Goal: Task Accomplishment & Management: Manage account settings

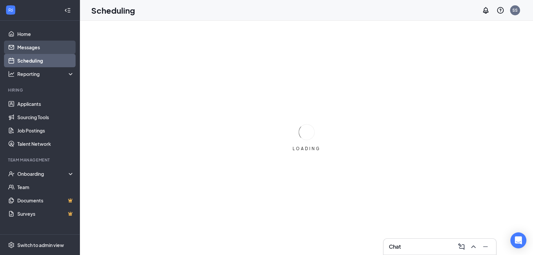
click at [43, 49] on link "Messages" at bounding box center [45, 47] width 57 height 13
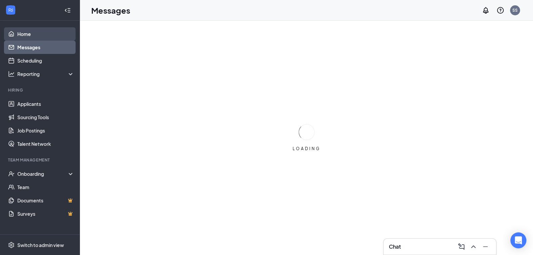
click at [32, 36] on link "Home" at bounding box center [45, 33] width 57 height 13
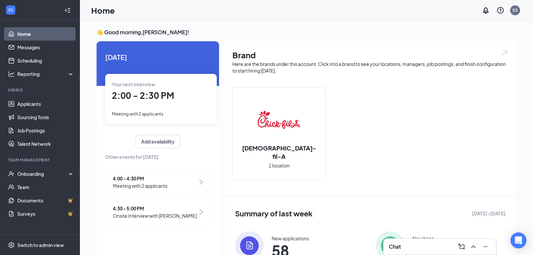
click at [147, 117] on div "Meeting with 2 applicants" at bounding box center [161, 113] width 98 height 7
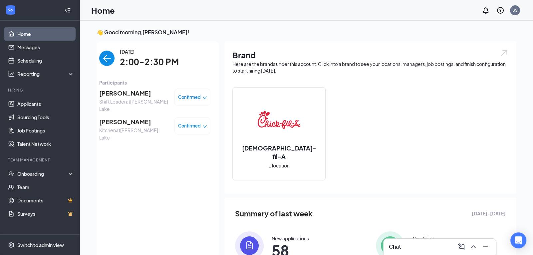
scroll to position [3, 0]
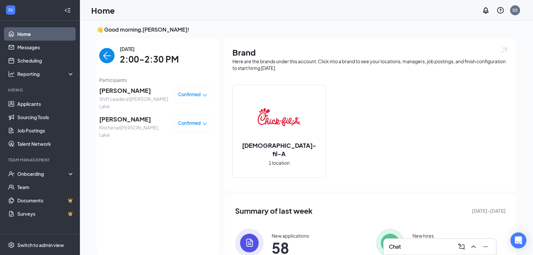
click at [127, 92] on span "[PERSON_NAME]" at bounding box center [134, 90] width 70 height 9
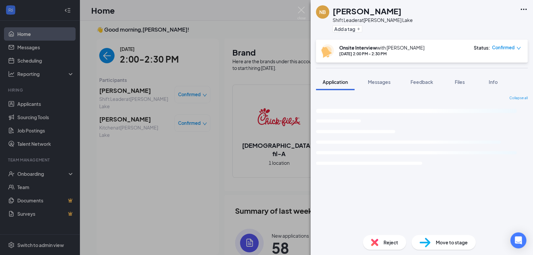
click at [301, 9] on img at bounding box center [301, 13] width 8 height 13
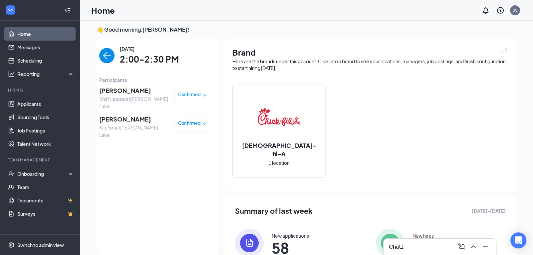
click at [107, 57] on img "back-button" at bounding box center [106, 55] width 15 height 15
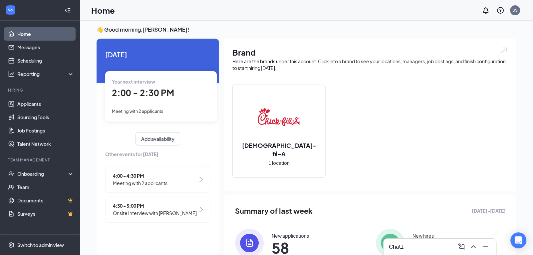
click at [154, 180] on span "Meeting with 2 applicants" at bounding box center [140, 183] width 55 height 7
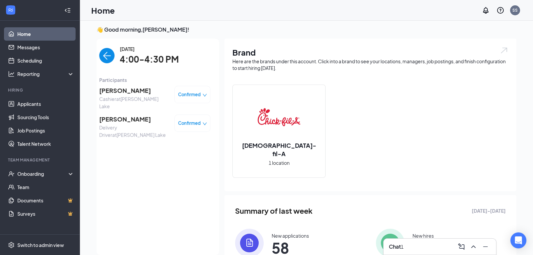
click at [107, 58] on img "back-button" at bounding box center [106, 55] width 15 height 15
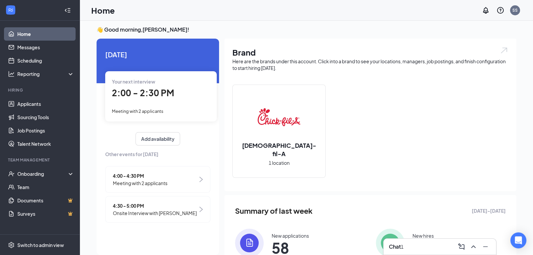
click at [156, 183] on span "Meeting with 2 applicants" at bounding box center [140, 183] width 55 height 7
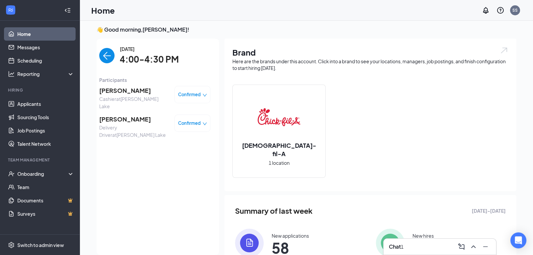
click at [121, 91] on span "[PERSON_NAME]" at bounding box center [134, 90] width 70 height 9
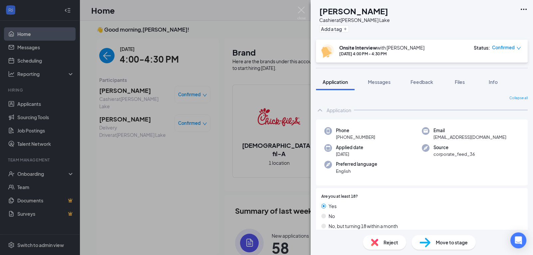
click at [113, 113] on div "EC Erica Cherry Cashier at Davis Lake Add a tag Onsite Interview with Stan Step…" at bounding box center [266, 127] width 533 height 255
click at [303, 8] on img at bounding box center [301, 13] width 8 height 13
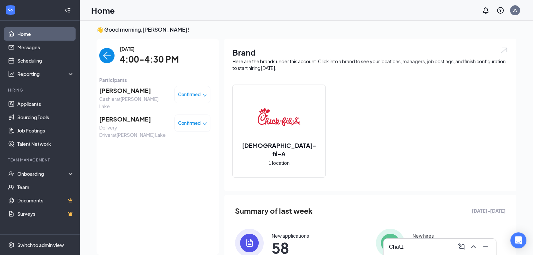
click at [109, 57] on img "back-button" at bounding box center [106, 55] width 15 height 15
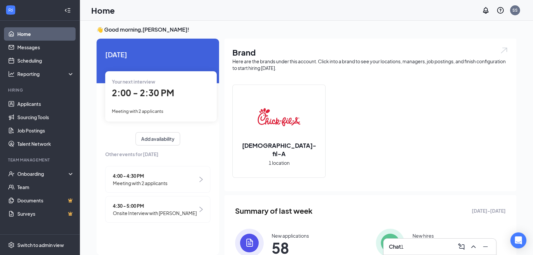
click at [167, 102] on div "Your next interview 2:00 - 2:30 PM Meeting with 2 applicants" at bounding box center [161, 96] width 112 height 50
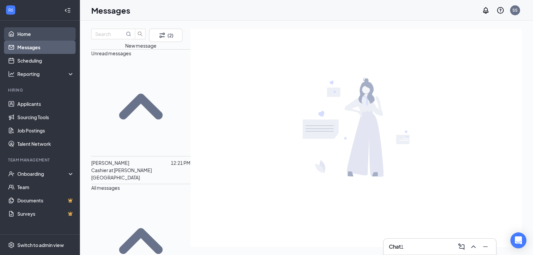
click at [26, 35] on link "Home" at bounding box center [45, 33] width 57 height 13
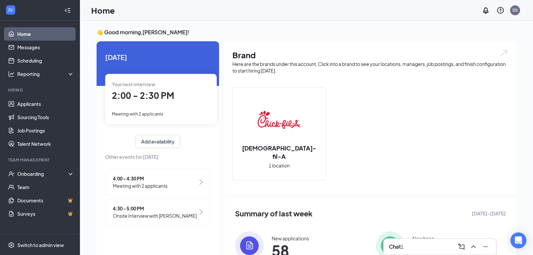
click at [132, 92] on span "2:00 - 2:30 PM" at bounding box center [143, 95] width 62 height 11
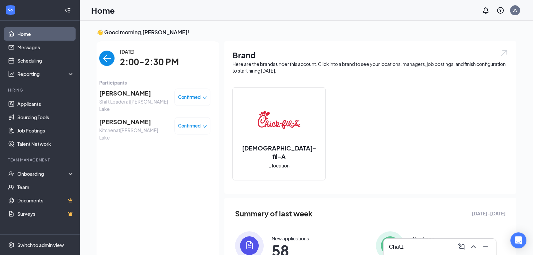
scroll to position [3, 0]
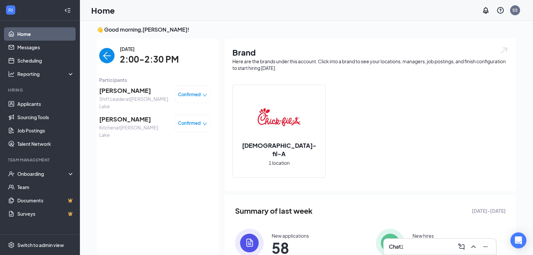
click at [137, 115] on span "[PERSON_NAME]" at bounding box center [134, 119] width 70 height 9
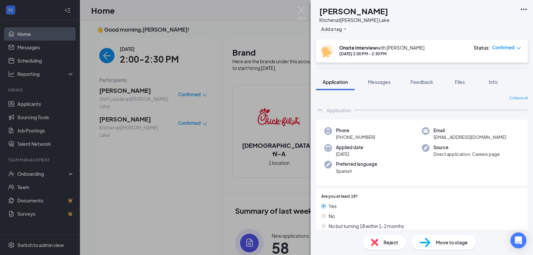
click at [532, 56] on div "EY Enma Yanchapanta Kitchen at Davis Lake Add a tag Onsite Interview with Stan …" at bounding box center [422, 127] width 223 height 255
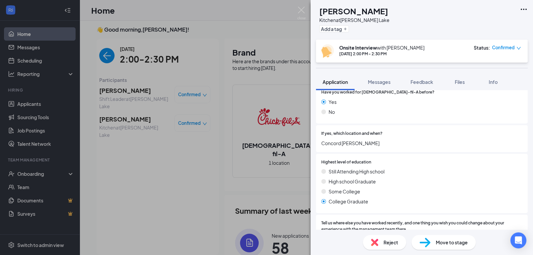
scroll to position [239, 0]
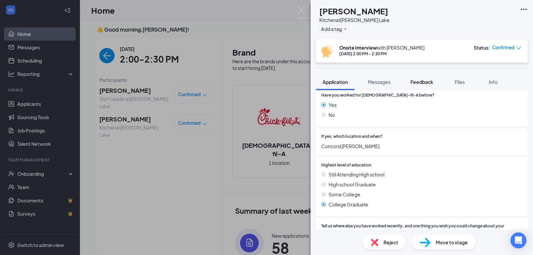
click at [424, 83] on span "Feedback" at bounding box center [422, 82] width 23 height 6
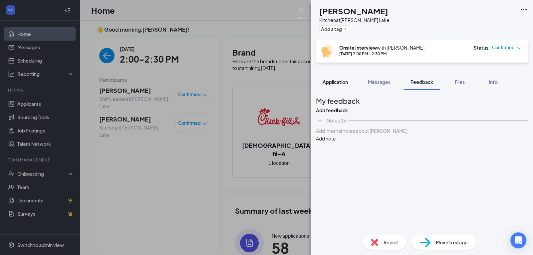
click at [333, 82] on span "Application" at bounding box center [335, 82] width 25 height 6
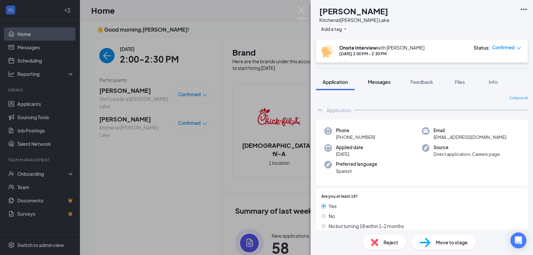
click at [386, 81] on span "Messages" at bounding box center [379, 82] width 23 height 6
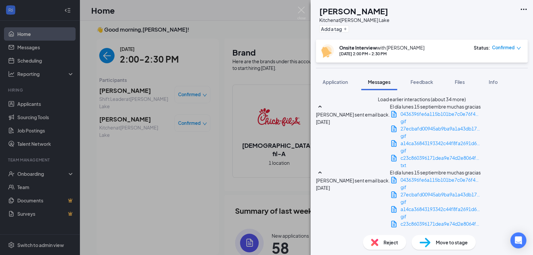
drag, startPoint x: 332, startPoint y: 173, endPoint x: 500, endPoint y: 189, distance: 168.7
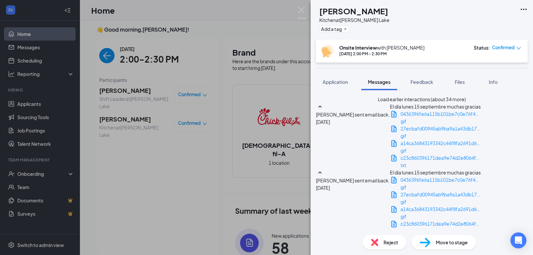
type textarea "2"
click at [533, 127] on div "Load earlier interactions (about 34 more) EY Enma Yanchapanta sent email back. …" at bounding box center [422, 160] width 223 height 140
click at [337, 82] on span "Application" at bounding box center [335, 82] width 25 height 6
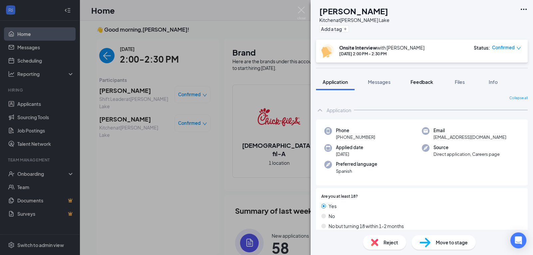
click at [421, 84] on span "Feedback" at bounding box center [422, 82] width 23 height 6
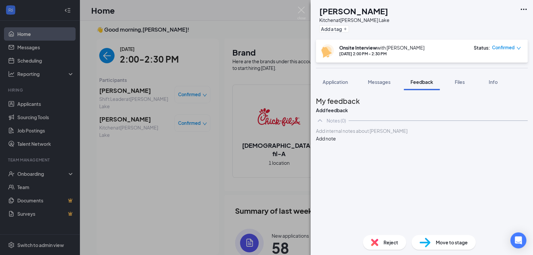
click at [336, 142] on button "Add note" at bounding box center [326, 138] width 20 height 7
click at [381, 135] on div at bounding box center [421, 131] width 211 height 7
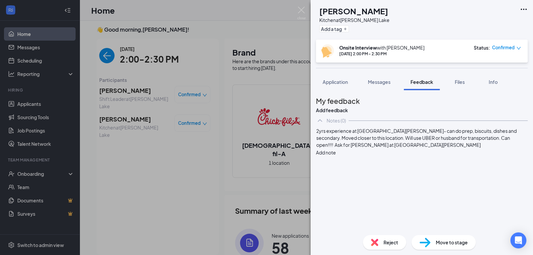
click at [336, 154] on button "Add note" at bounding box center [326, 152] width 20 height 7
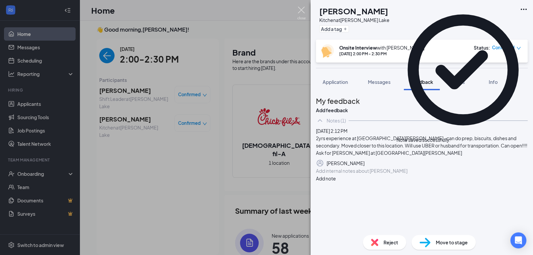
click at [301, 9] on img at bounding box center [301, 13] width 8 height 13
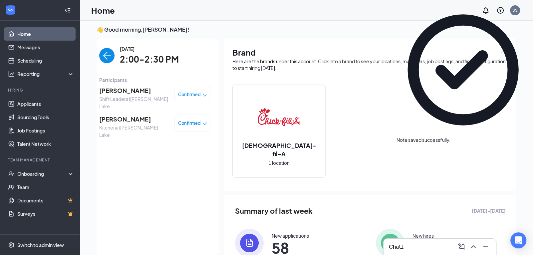
click at [119, 89] on span "[PERSON_NAME]" at bounding box center [134, 90] width 70 height 9
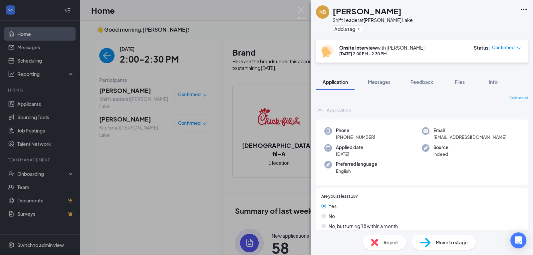
click at [533, 70] on div "NB Niyona Bouie Shift Leader at Davis Lake Add a tag Onsite Interview with Stan…" at bounding box center [422, 127] width 223 height 255
click at [268, 28] on div "NB Niyona Bouie Shift Leader at Davis Lake Add a tag Onsite Interview with Stan…" at bounding box center [266, 127] width 533 height 255
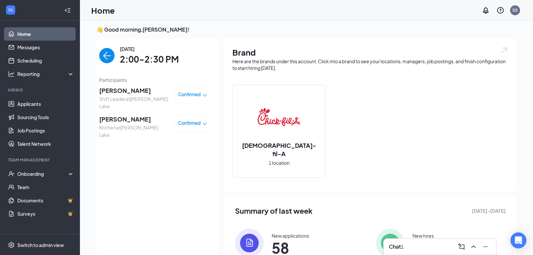
click at [129, 90] on span "[PERSON_NAME]" at bounding box center [134, 90] width 70 height 9
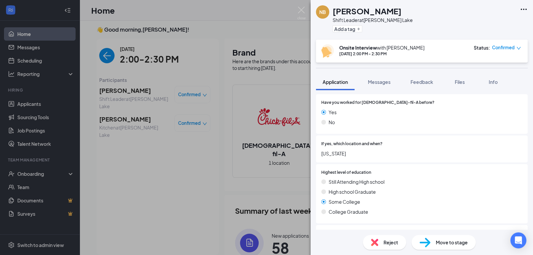
scroll to position [66, 0]
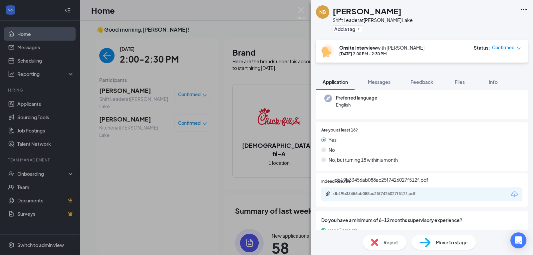
click at [351, 195] on div "db19b33456ab088ac25f7426027f512f.pdf" at bounding box center [379, 193] width 93 height 5
click at [300, 11] on img at bounding box center [301, 13] width 8 height 13
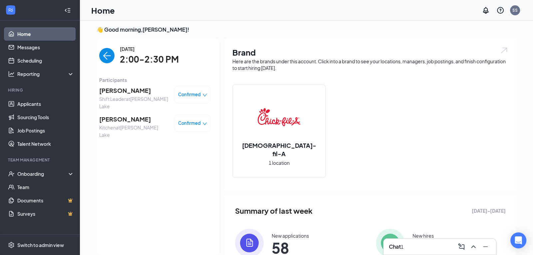
click at [126, 90] on span "[PERSON_NAME]" at bounding box center [134, 90] width 70 height 9
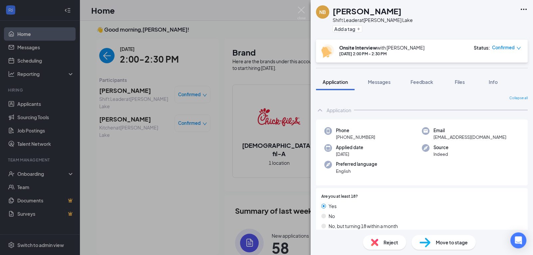
click at [443, 242] on span "Move to stage" at bounding box center [452, 242] width 32 height 7
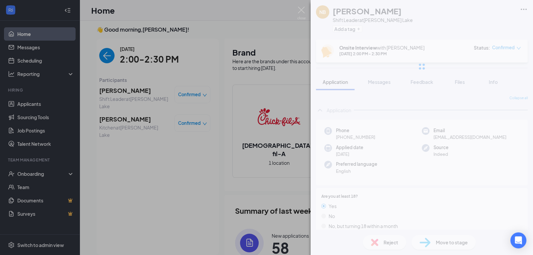
type input "Hiring Complete (final stage)"
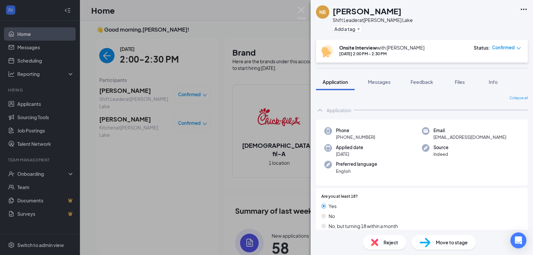
click at [514, 47] on span "Confirmed" at bounding box center [503, 47] width 23 height 7
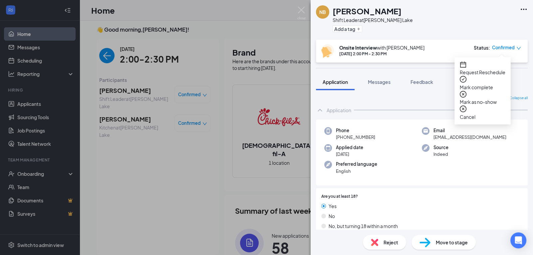
click at [432, 48] on div "Onsite Interview with Stan Stepp Sep 15, 2:00 PM - 2:30 PM Status : Confirmed" at bounding box center [421, 51] width 200 height 14
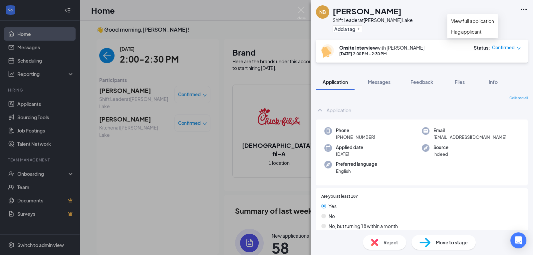
click at [525, 9] on icon "Ellipses" at bounding box center [524, 9] width 8 height 8
click at [302, 11] on img at bounding box center [301, 13] width 8 height 13
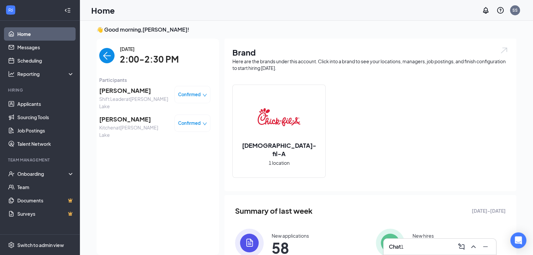
click at [203, 94] on icon "down" at bounding box center [205, 95] width 4 height 3
click at [125, 92] on span "[PERSON_NAME]" at bounding box center [134, 90] width 70 height 9
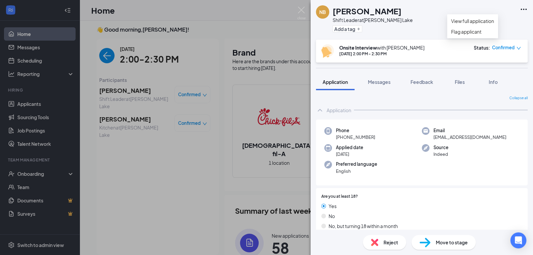
click at [523, 11] on icon "Ellipses" at bounding box center [524, 9] width 8 height 8
click at [427, 26] on div "NB Niyona Bouie Shift Leader at Davis Lake Add a tag" at bounding box center [422, 20] width 223 height 40
click at [301, 10] on img at bounding box center [301, 13] width 8 height 13
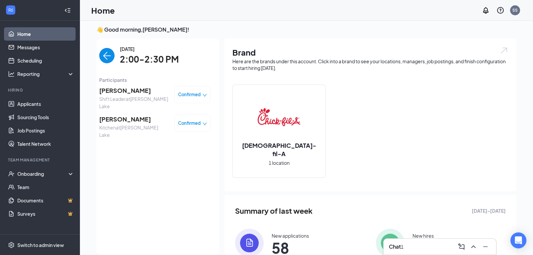
click at [112, 59] on img "back-button" at bounding box center [106, 55] width 15 height 15
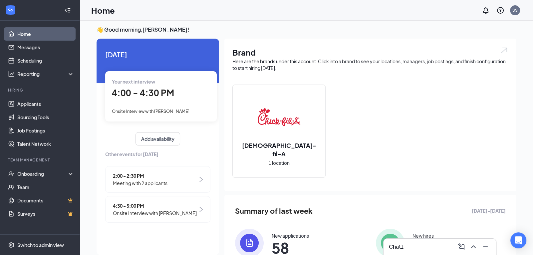
click at [139, 183] on span "Meeting with 2 applicants" at bounding box center [140, 183] width 55 height 7
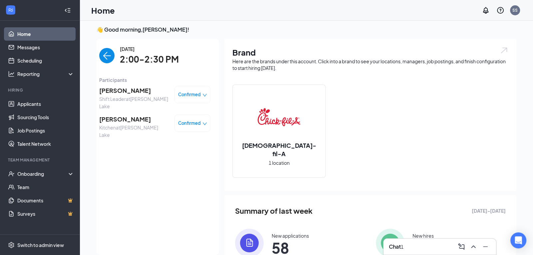
click at [130, 92] on span "[PERSON_NAME]" at bounding box center [134, 90] width 70 height 9
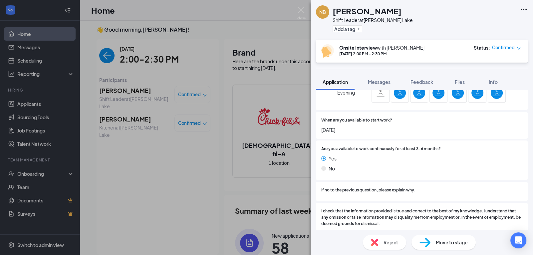
scroll to position [606, 0]
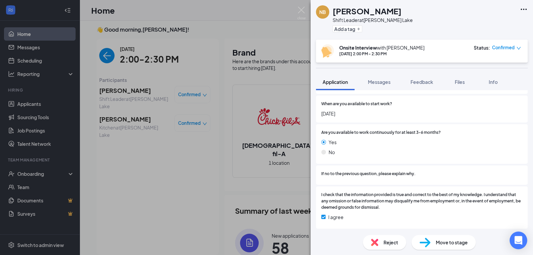
click at [516, 241] on icon "Open Intercom Messenger" at bounding box center [519, 240] width 8 height 9
click at [336, 239] on div "Reject Move to stage" at bounding box center [422, 242] width 223 height 25
click at [429, 241] on img at bounding box center [425, 243] width 11 height 10
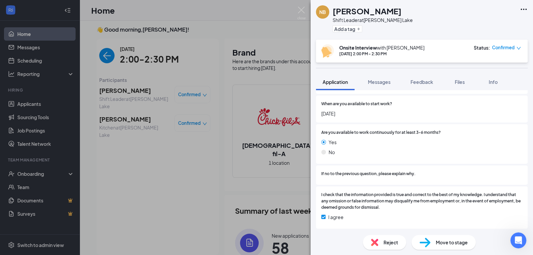
scroll to position [603, 0]
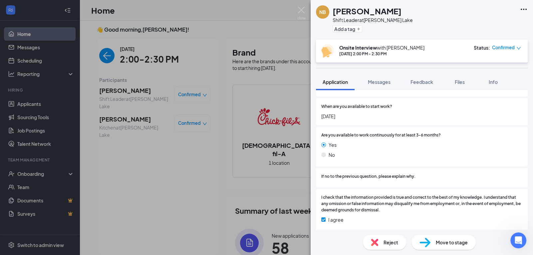
type input "Hiring Pool"
click at [438, 244] on span "Move to stage" at bounding box center [452, 242] width 32 height 7
type input "Hiring Complete (final stage)"
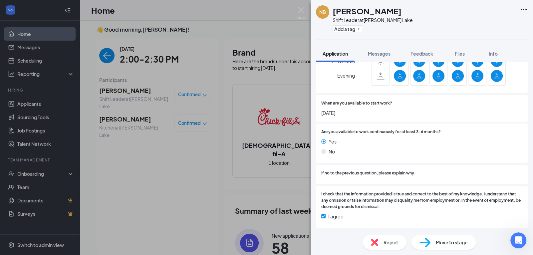
scroll to position [575, 0]
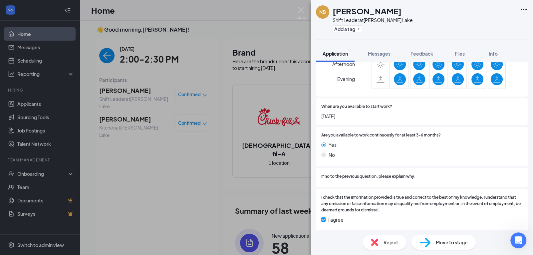
type input "Onsite Interview (next stage)"
radio input "true"
radio input "false"
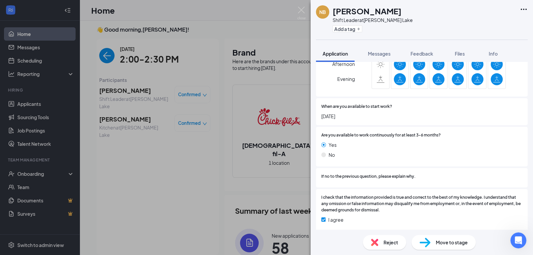
type input "Denice Lovell's Calendar"
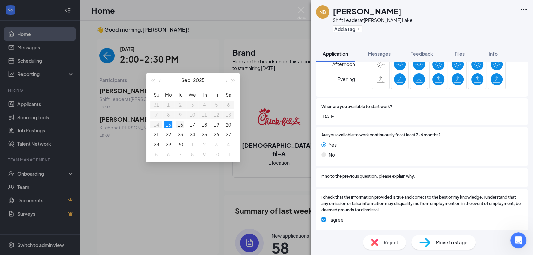
type input "Sep 16, 2025"
click at [181, 124] on div "16" at bounding box center [181, 125] width 8 height 8
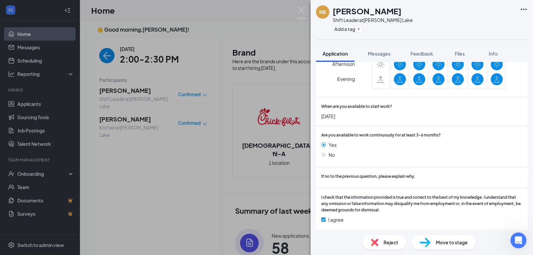
drag, startPoint x: 297, startPoint y: 144, endPoint x: 283, endPoint y: 147, distance: 14.1
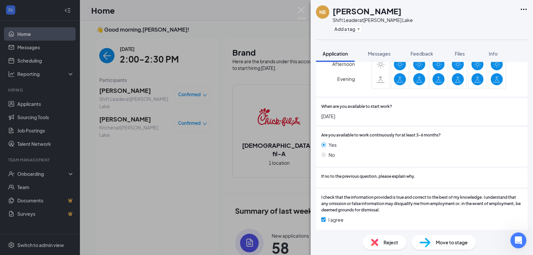
drag, startPoint x: 303, startPoint y: 70, endPoint x: 295, endPoint y: 160, distance: 90.6
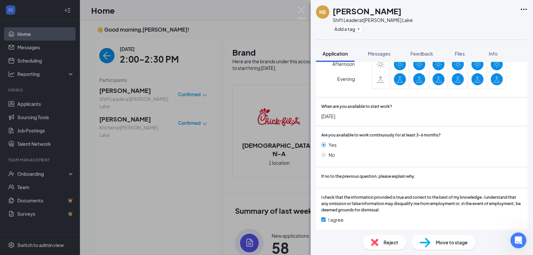
type input "04:00 PM"
drag, startPoint x: 340, startPoint y: 107, endPoint x: 342, endPoint y: 159, distance: 52.0
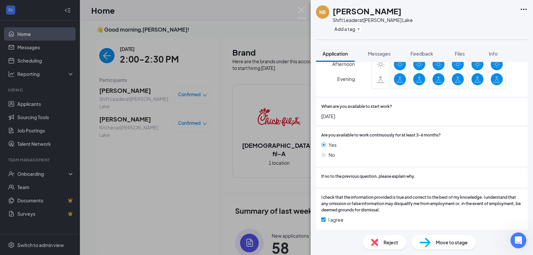
scroll to position [1005, 0]
drag, startPoint x: 342, startPoint y: 119, endPoint x: 342, endPoint y: 71, distance: 48.0
type input "04:30 PM"
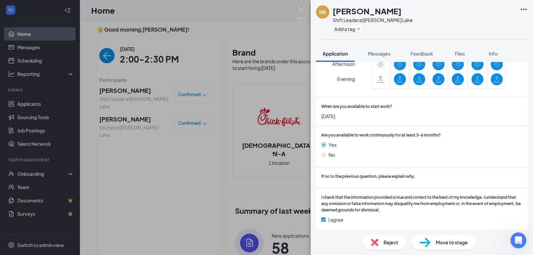
click at [108, 60] on div "NB Niyona Bouie Shift Leader at Davis Lake Add a tag Application Messages Feedb…" at bounding box center [266, 127] width 533 height 255
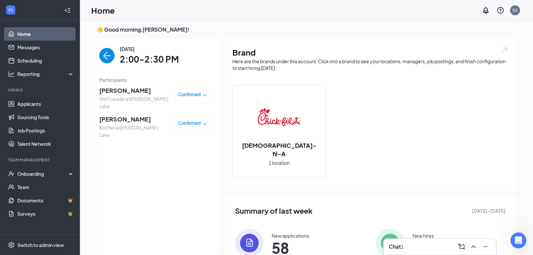
click at [108, 60] on img "back-button" at bounding box center [106, 55] width 15 height 15
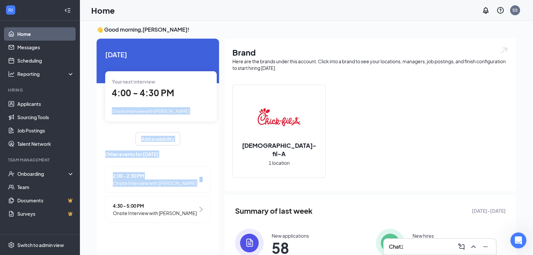
drag, startPoint x: 216, startPoint y: 92, endPoint x: 212, endPoint y: 219, distance: 127.0
click at [212, 219] on div "Today Your next interview 4:00 - 4:30 PM Onsite Interview with Elva Valdez Add …" at bounding box center [158, 138] width 123 height 198
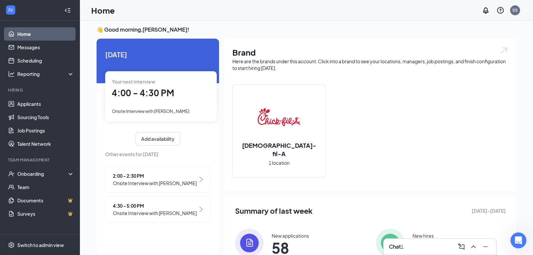
click at [217, 94] on div "Today Your next interview 4:00 - 4:30 PM Onsite Interview with Elva Valdez Add …" at bounding box center [158, 138] width 123 height 198
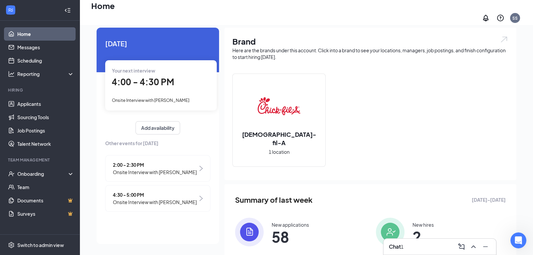
scroll to position [17, 0]
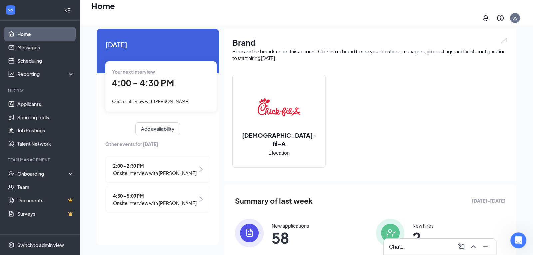
click at [224, 76] on div "Today Your next interview 4:00 - 4:30 PM Onsite Interview with Elva Valdez Add …" at bounding box center [307, 167] width 420 height 276
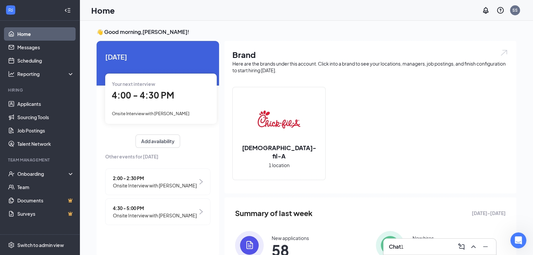
scroll to position [0, 0]
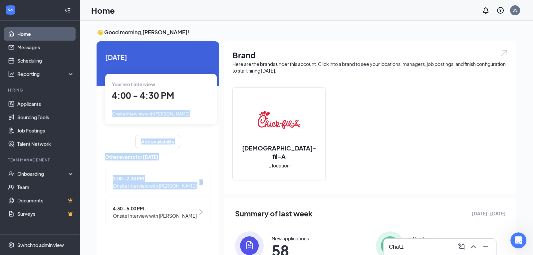
drag, startPoint x: 217, startPoint y: 91, endPoint x: 213, endPoint y: 215, distance: 123.7
click at [213, 215] on div "Today Your next interview 4:00 - 4:30 PM Onsite Interview with Elva Valdez Add …" at bounding box center [158, 140] width 123 height 198
click at [207, 239] on div "Today Your next interview 4:00 - 4:30 PM Onsite Interview with Elva Valdez Add …" at bounding box center [158, 140] width 123 height 198
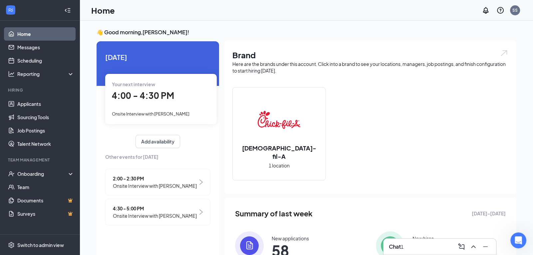
click at [154, 98] on span "4:00 - 4:30 PM" at bounding box center [143, 95] width 62 height 11
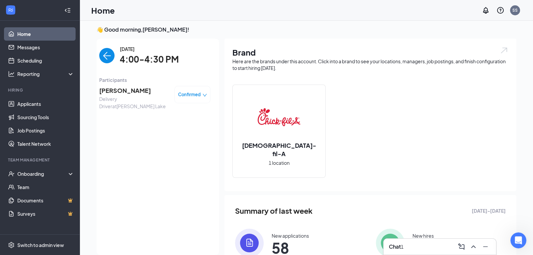
click at [109, 92] on span "[PERSON_NAME]" at bounding box center [134, 90] width 70 height 9
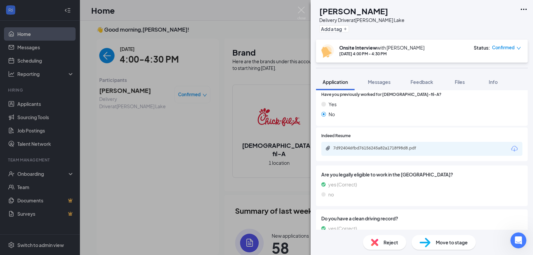
scroll to position [80, 0]
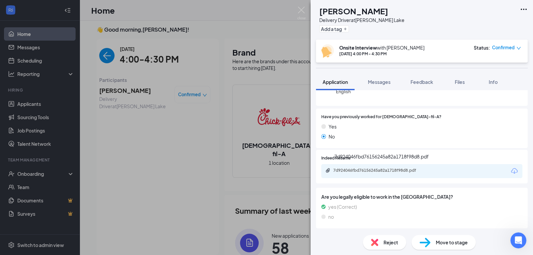
click at [406, 172] on div "7d924046fbd76156245a82a1718f98d8.pdf" at bounding box center [379, 170] width 93 height 5
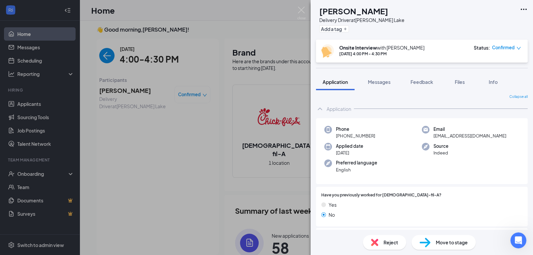
scroll to position [0, 0]
click at [303, 9] on img at bounding box center [301, 13] width 8 height 13
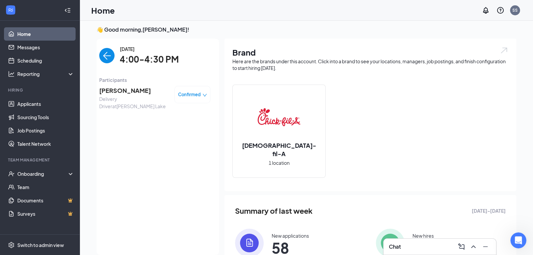
click at [393, 8] on div "Home SS" at bounding box center [306, 10] width 453 height 21
click at [108, 57] on img "back-button" at bounding box center [106, 55] width 15 height 15
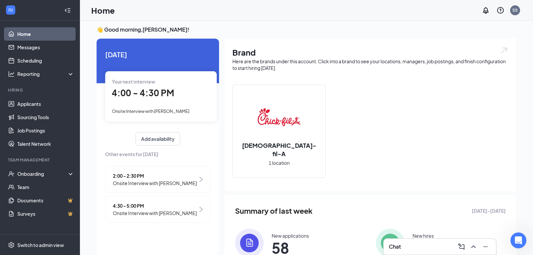
click at [175, 217] on span "Onsite Interview with [PERSON_NAME]" at bounding box center [155, 213] width 84 height 7
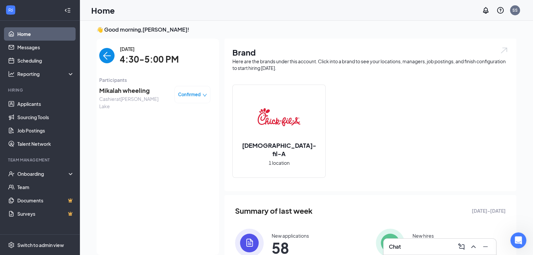
click at [128, 92] on span "Mikalah wheeling" at bounding box center [134, 90] width 70 height 9
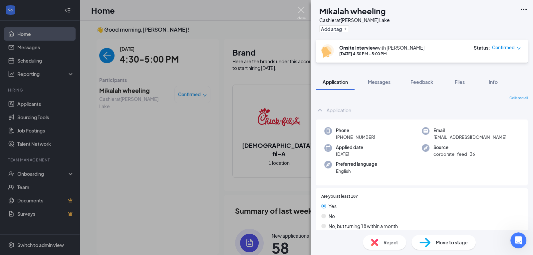
click at [300, 10] on img at bounding box center [301, 13] width 8 height 13
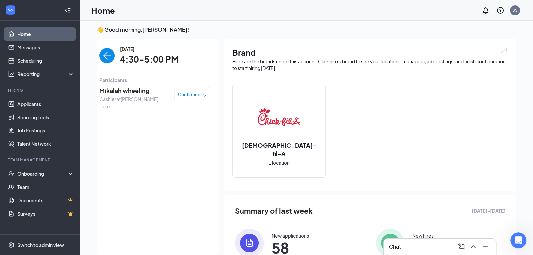
click at [108, 57] on img "back-button" at bounding box center [106, 55] width 15 height 15
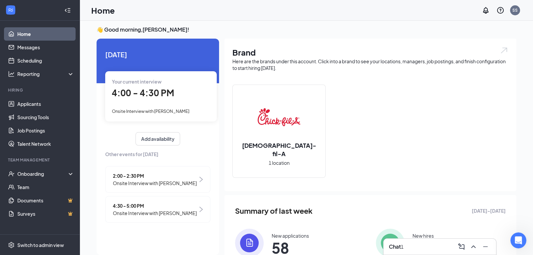
click at [162, 217] on span "Onsite Interview with [PERSON_NAME]" at bounding box center [155, 213] width 84 height 7
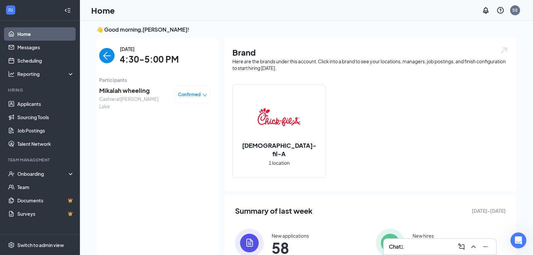
click at [120, 91] on span "Mikalah wheeling" at bounding box center [134, 90] width 70 height 9
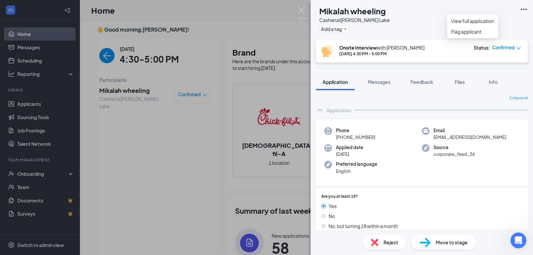
click at [524, 9] on icon "Ellipses" at bounding box center [524, 9] width 6 height 1
click at [479, 25] on link "View full application" at bounding box center [472, 20] width 43 height 7
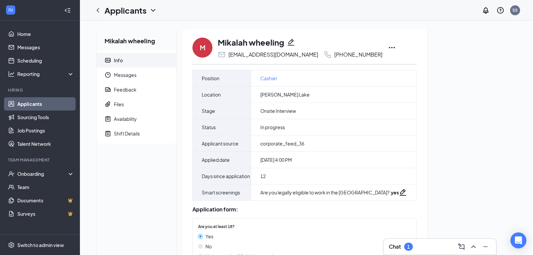
click at [388, 48] on icon "Ellipses" at bounding box center [392, 48] width 8 height 8
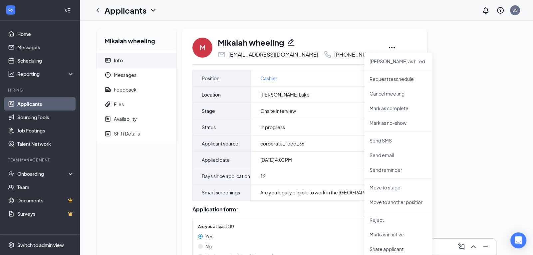
click at [483, 113] on div "Mikalah wheeling Info Messages Feedback Files Availability Shift Details M Mika…" at bounding box center [306, 187] width 431 height 316
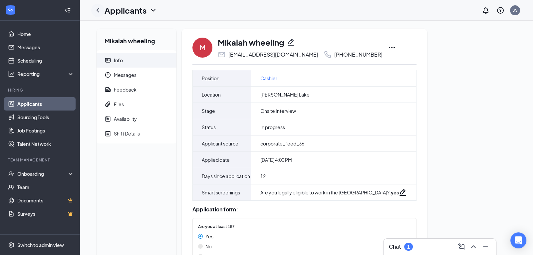
click at [100, 11] on icon "ChevronLeft" at bounding box center [98, 10] width 8 height 8
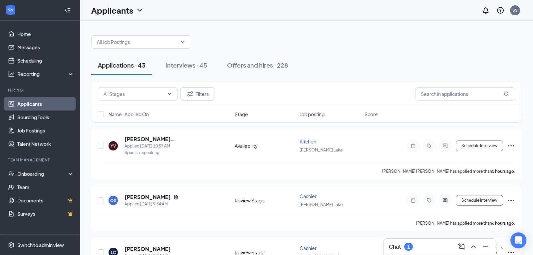
click at [32, 107] on link "Applicants" at bounding box center [45, 103] width 57 height 13
click at [21, 36] on link "Home" at bounding box center [45, 33] width 57 height 13
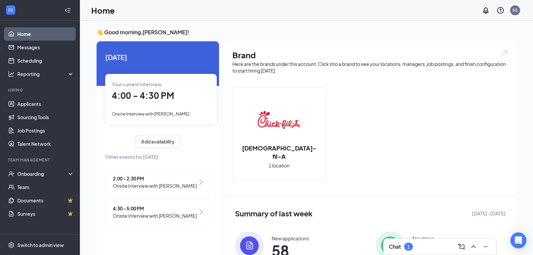
click at [166, 114] on span "Onsite Interview with [PERSON_NAME]" at bounding box center [151, 113] width 78 height 5
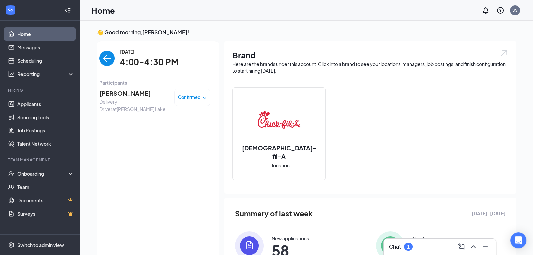
scroll to position [3, 0]
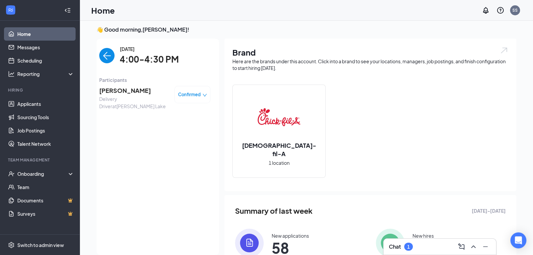
click at [111, 57] on img "back-button" at bounding box center [106, 55] width 15 height 15
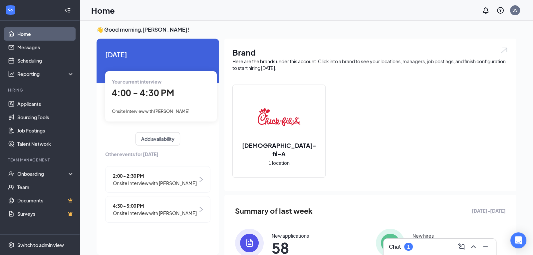
click at [179, 217] on span "Onsite Interview with [PERSON_NAME]" at bounding box center [155, 213] width 84 height 7
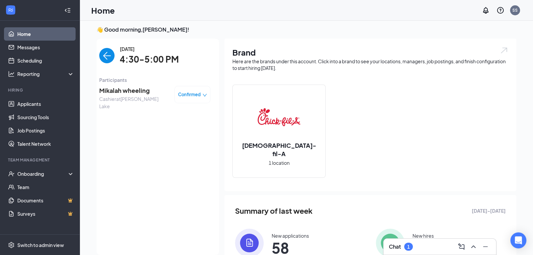
click at [124, 89] on span "Mikalah wheeling" at bounding box center [134, 90] width 70 height 9
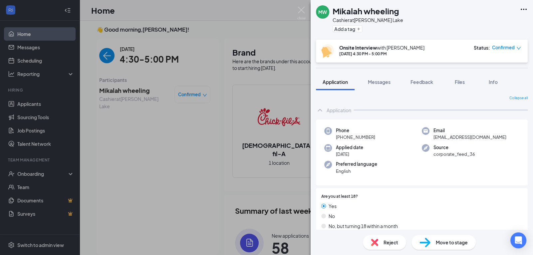
click at [533, 77] on div "Application Messages Feedback Files Info" at bounding box center [422, 82] width 223 height 17
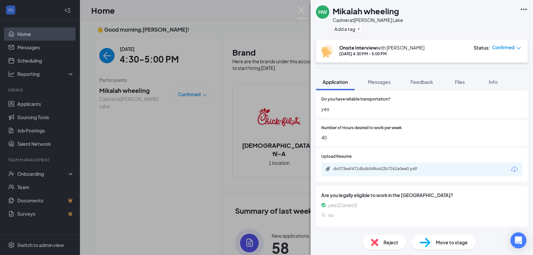
scroll to position [150, 0]
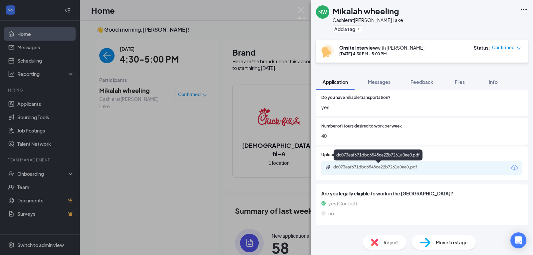
click at [407, 169] on div "dc073eaf671dbd6548ce22b7261a0ee0.pdf" at bounding box center [379, 167] width 93 height 5
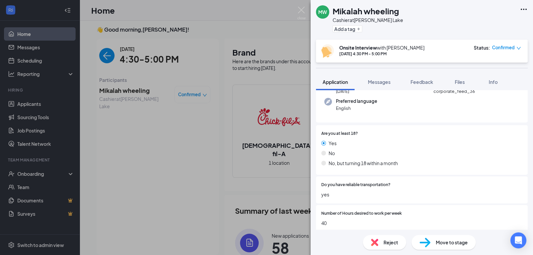
scroll to position [0, 0]
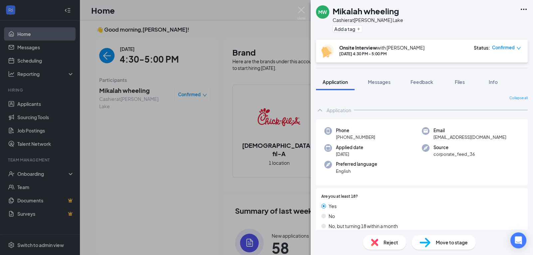
click at [533, 90] on div "Collapse all Application Phone [PHONE_NUMBER] Email [EMAIL_ADDRESS][DOMAIN_NAME…" at bounding box center [422, 160] width 223 height 140
click at [531, 88] on div "Application Messages Feedback Files Info" at bounding box center [422, 82] width 223 height 17
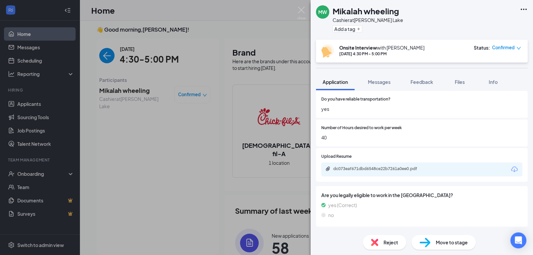
scroll to position [152, 0]
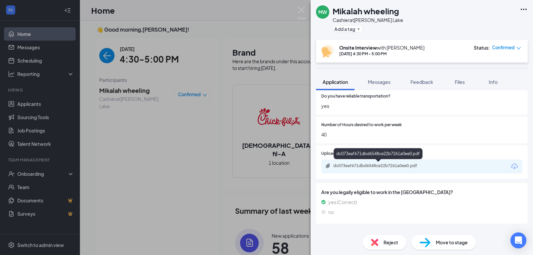
click at [430, 165] on div "dc073eaf671dbd6548ce22b7261a0ee0.pdf" at bounding box center [379, 165] width 108 height 5
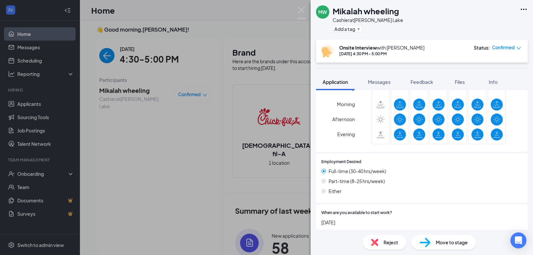
scroll to position [633, 0]
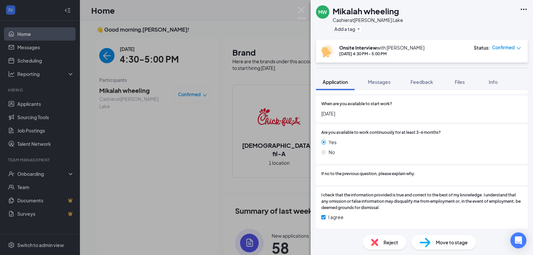
click at [532, 220] on div "Collapse all Application Phone [PHONE_NUMBER] Email [EMAIL_ADDRESS][DOMAIN_NAME…" at bounding box center [422, 160] width 223 height 140
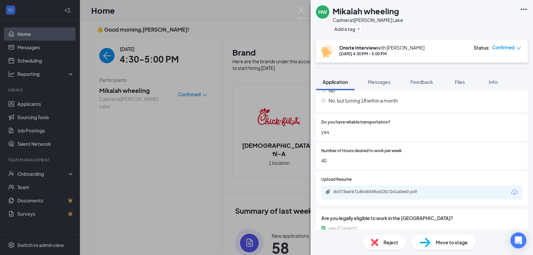
scroll to position [0, 0]
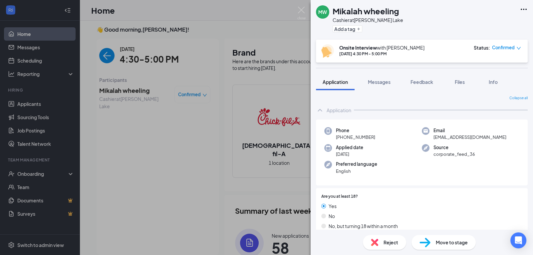
click at [452, 25] on div "MW Mikalah wheeling Cashier at [PERSON_NAME][GEOGRAPHIC_DATA] Add a tag" at bounding box center [422, 20] width 223 height 40
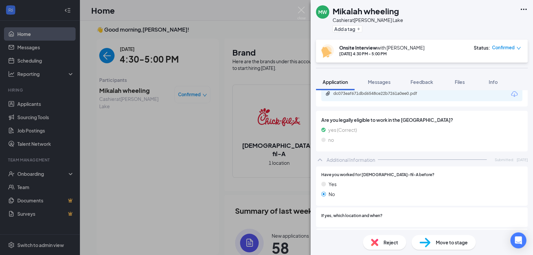
scroll to position [152, 0]
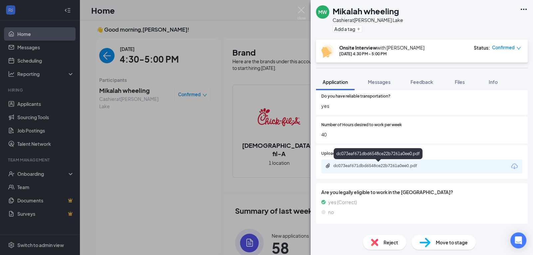
click at [404, 168] on div "dc073eaf671dbd6548ce22b7261a0ee0.pdf" at bounding box center [379, 166] width 108 height 6
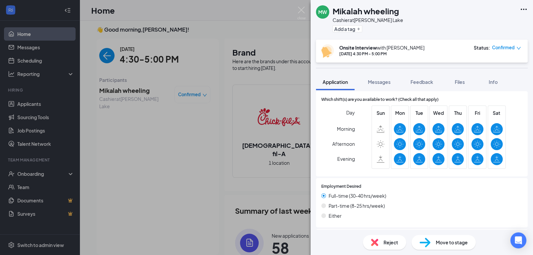
scroll to position [497, 0]
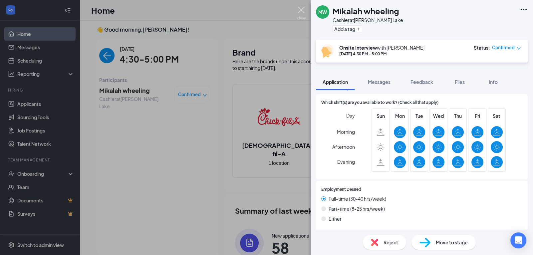
click at [301, 11] on img at bounding box center [301, 13] width 8 height 13
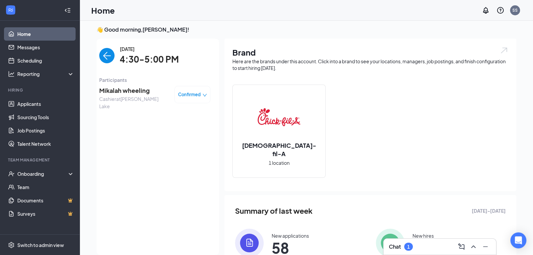
click at [107, 56] on img "back-button" at bounding box center [106, 55] width 15 height 15
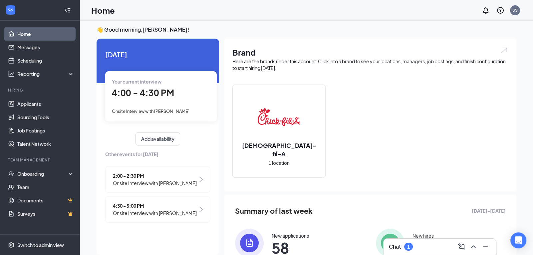
click at [179, 217] on span "Onsite Interview with [PERSON_NAME]" at bounding box center [155, 213] width 84 height 7
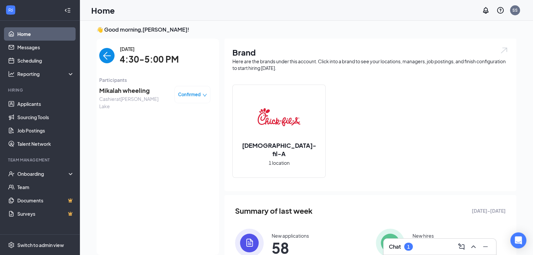
click at [135, 93] on span "Mikalah wheeling" at bounding box center [134, 90] width 70 height 9
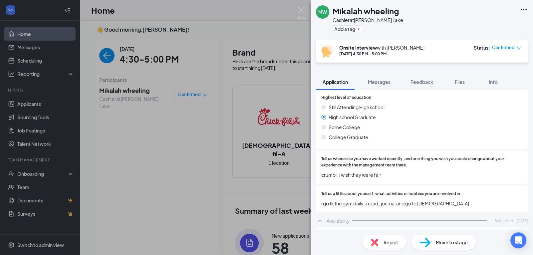
scroll to position [365, 0]
click at [301, 10] on img at bounding box center [301, 13] width 8 height 13
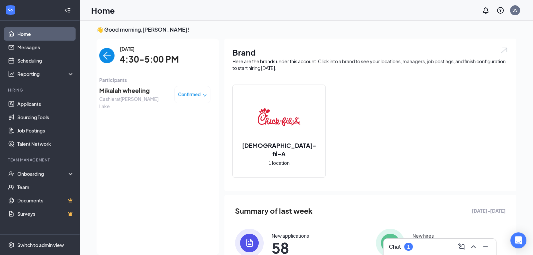
click at [107, 57] on img "back-button" at bounding box center [106, 55] width 15 height 15
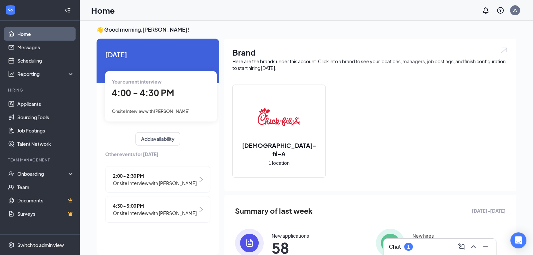
click at [194, 182] on span "Onsite Interview with [PERSON_NAME]" at bounding box center [155, 183] width 84 height 7
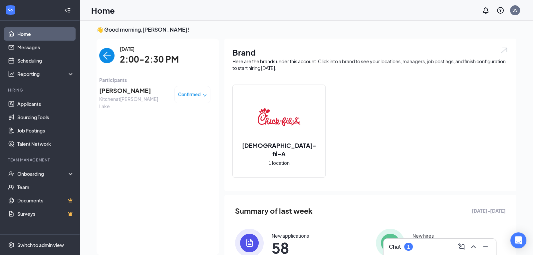
click at [107, 54] on img "back-button" at bounding box center [106, 55] width 15 height 15
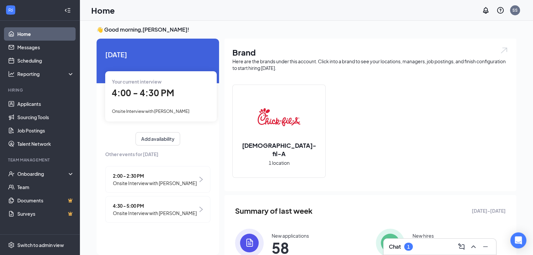
click at [163, 217] on span "Onsite Interview with [PERSON_NAME]" at bounding box center [155, 213] width 84 height 7
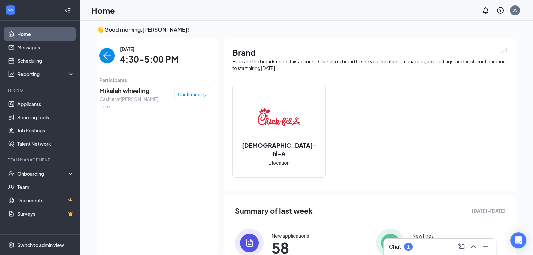
click at [131, 91] on span "Mikalah wheeling" at bounding box center [134, 90] width 70 height 9
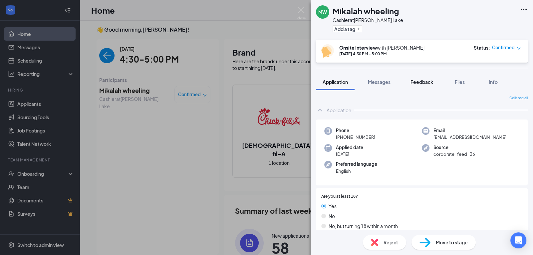
click at [422, 81] on span "Feedback" at bounding box center [422, 82] width 23 height 6
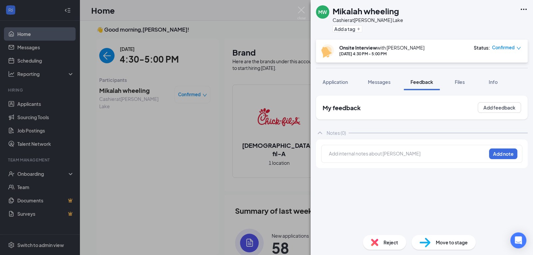
click at [347, 151] on div at bounding box center [407, 153] width 157 height 7
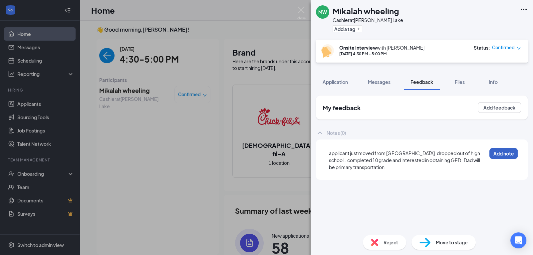
click at [500, 155] on button "Add note" at bounding box center [504, 153] width 28 height 11
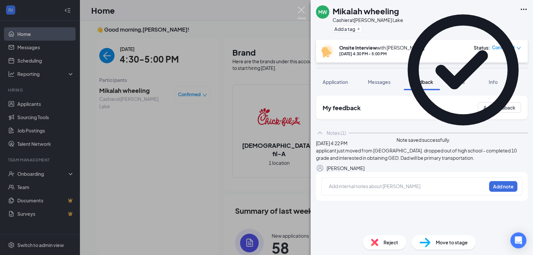
click at [301, 10] on img at bounding box center [301, 13] width 8 height 13
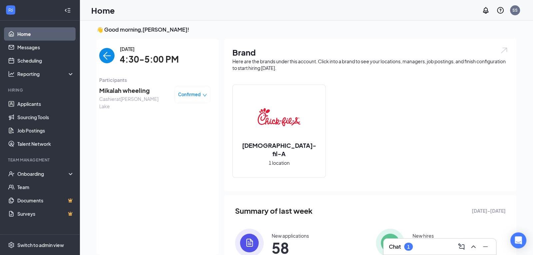
click at [110, 54] on img "back-button" at bounding box center [106, 55] width 15 height 15
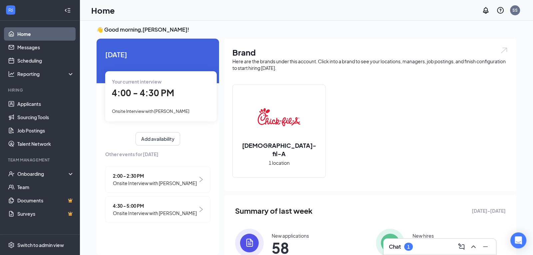
click at [170, 109] on span "Onsite Interview with [PERSON_NAME]" at bounding box center [151, 111] width 78 height 5
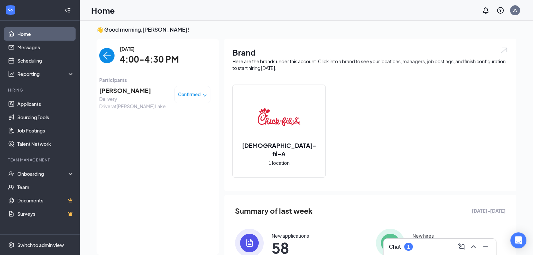
click at [193, 95] on span "Confirmed" at bounding box center [189, 94] width 23 height 7
click at [184, 145] on span "Mark as no-show" at bounding box center [169, 148] width 46 height 7
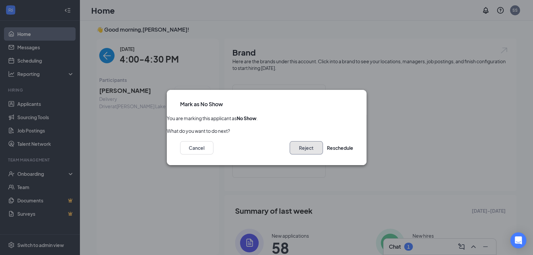
click at [305, 148] on button "Reject" at bounding box center [306, 147] width 33 height 13
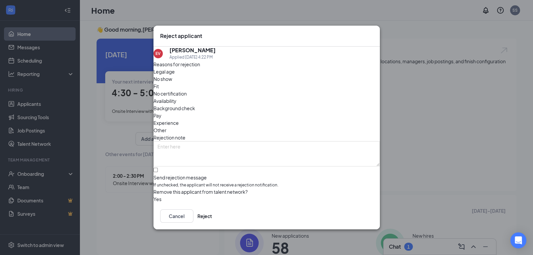
click at [172, 83] on span "No show" at bounding box center [163, 78] width 19 height 7
click at [158, 168] on input "Send rejection message If unchecked, the applicant will not receive a rejection…" at bounding box center [156, 170] width 4 height 4
checkbox input "true"
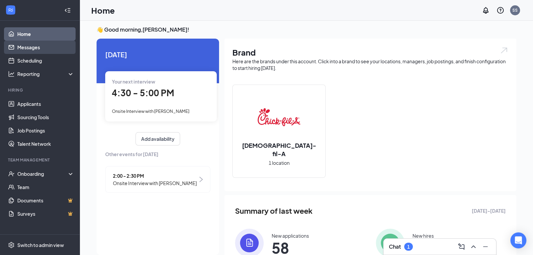
click at [23, 47] on link "Messages" at bounding box center [45, 47] width 57 height 13
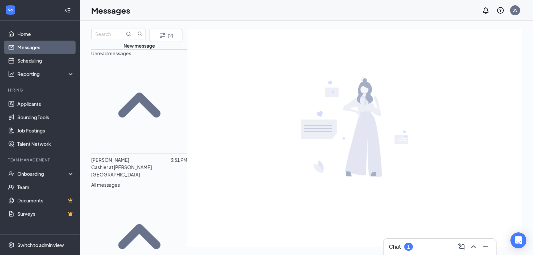
click at [129, 156] on div "[PERSON_NAME]" at bounding box center [110, 159] width 38 height 7
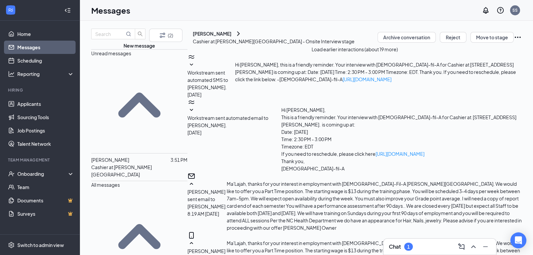
scroll to position [683, 0]
click at [33, 61] on link "Scheduling" at bounding box center [45, 60] width 57 height 13
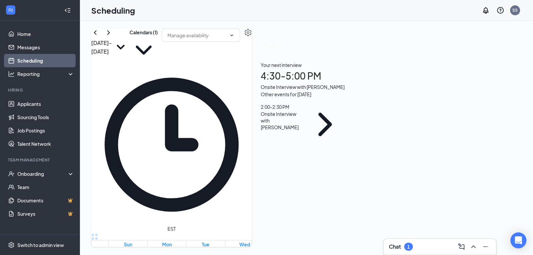
scroll to position [327, 0]
click at [26, 35] on link "Home" at bounding box center [45, 33] width 57 height 13
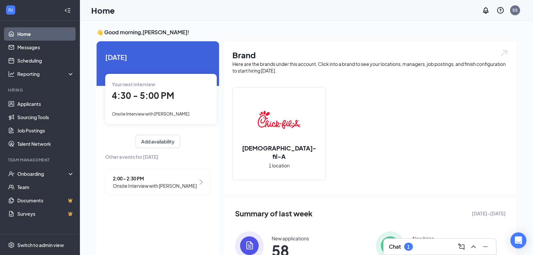
click at [140, 189] on span "Onsite Interview with [PERSON_NAME]" at bounding box center [155, 185] width 84 height 7
